Goal: Task Accomplishment & Management: Use online tool/utility

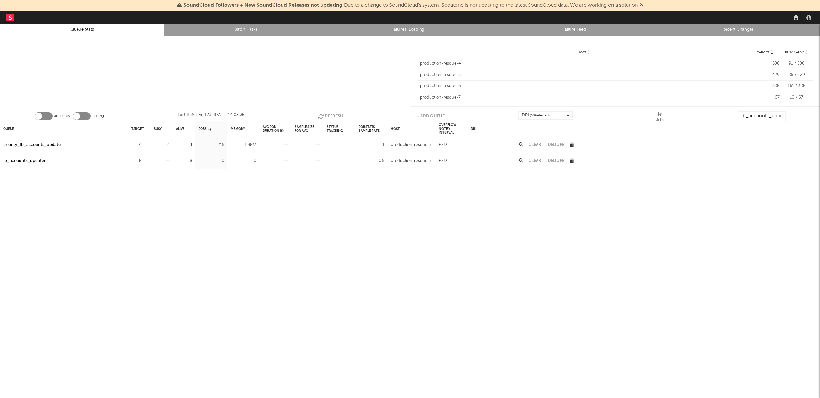
click at [643, 5] on icon at bounding box center [642, 4] width 4 height 5
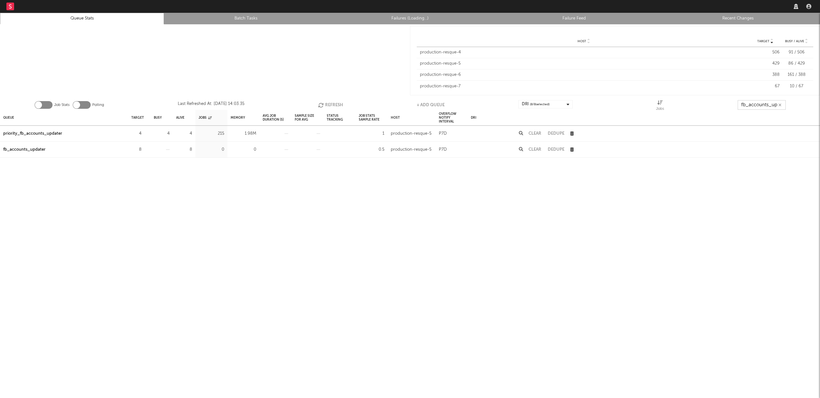
click at [756, 103] on input "fb_accounts_up" at bounding box center [762, 105] width 48 height 10
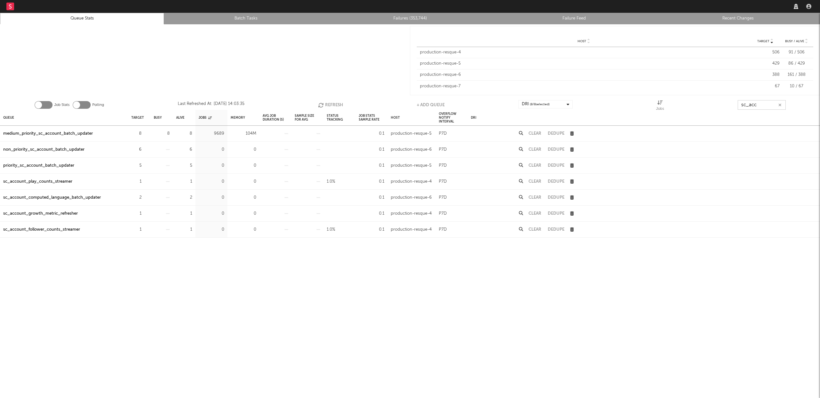
type input "sc_acc"
click at [412, 16] on link "Failures (353,744)" at bounding box center [409, 19] width 157 height 8
click at [764, 104] on input "sc_acc" at bounding box center [762, 105] width 48 height 10
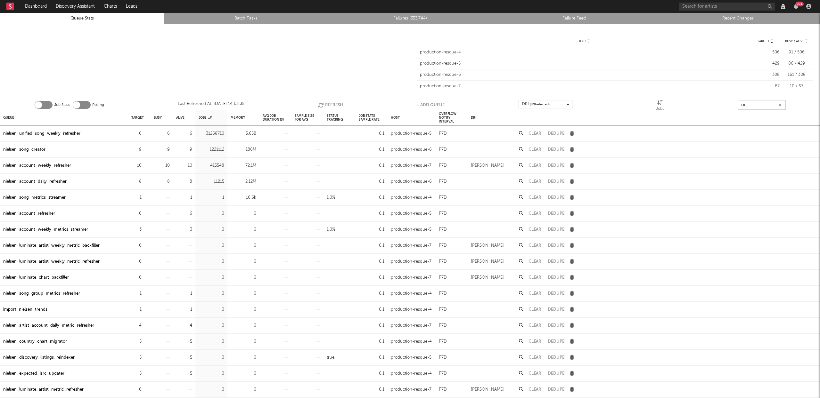
type input "n"
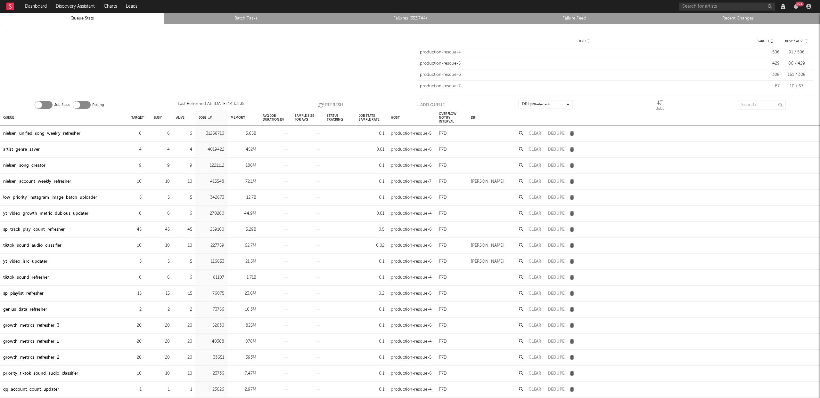
click at [409, 14] on li "Failures (353,744)" at bounding box center [410, 19] width 164 height 12
click at [409, 16] on link "Failures (353,744)" at bounding box center [409, 19] width 157 height 8
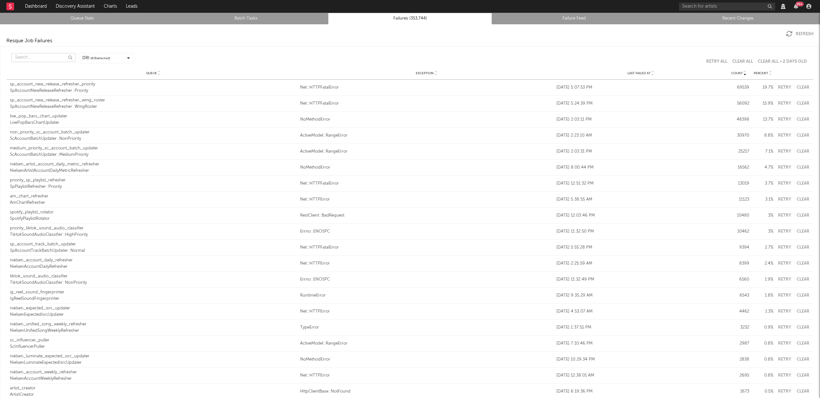
click at [29, 56] on input "text" at bounding box center [44, 57] width 64 height 9
click at [731, 21] on link "Recent Changes" at bounding box center [737, 19] width 157 height 8
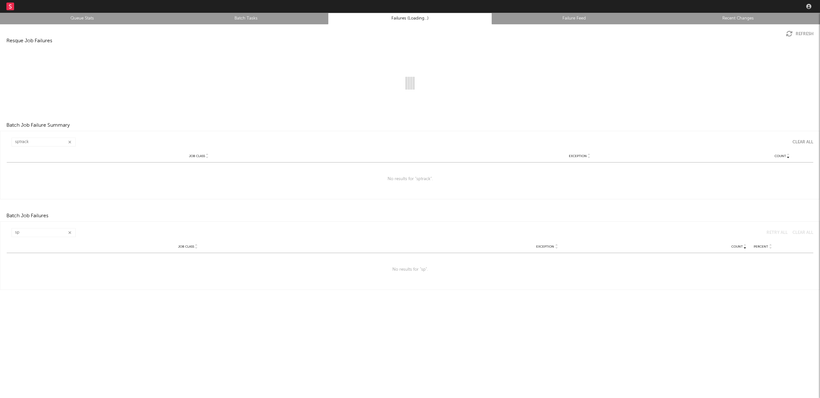
click at [70, 144] on icon "button" at bounding box center [69, 142] width 3 height 4
click at [68, 232] on icon "button" at bounding box center [69, 233] width 3 height 4
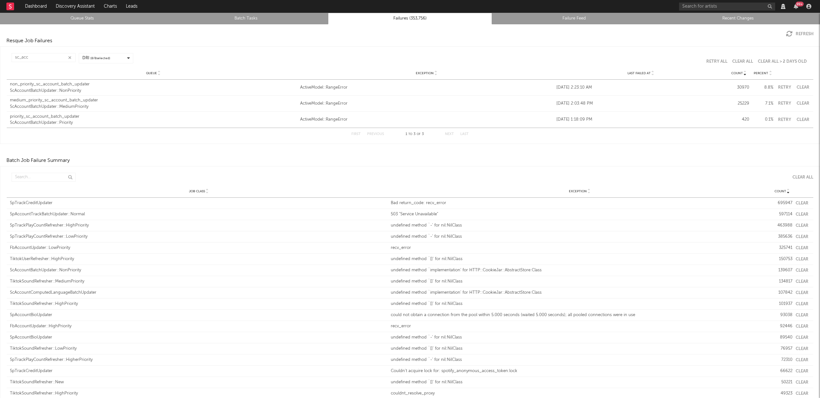
click at [795, 87] on button "Clear" at bounding box center [802, 88] width 14 height 4
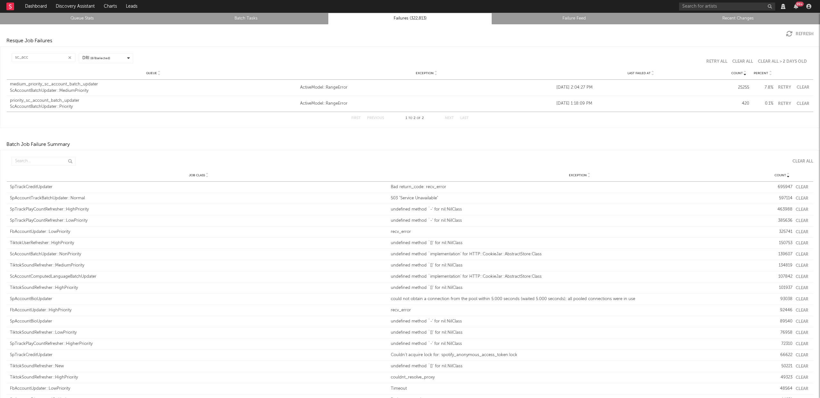
click at [799, 87] on button "Clear" at bounding box center [802, 88] width 14 height 4
click at [803, 86] on button "Clear" at bounding box center [802, 88] width 14 height 4
